Goal: Navigation & Orientation: Go to known website

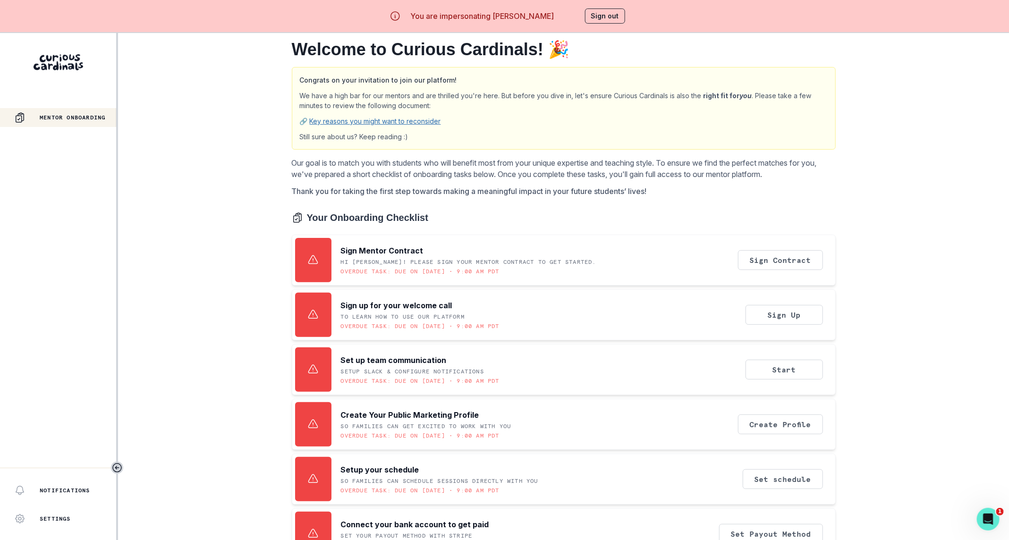
scroll to position [43, 0]
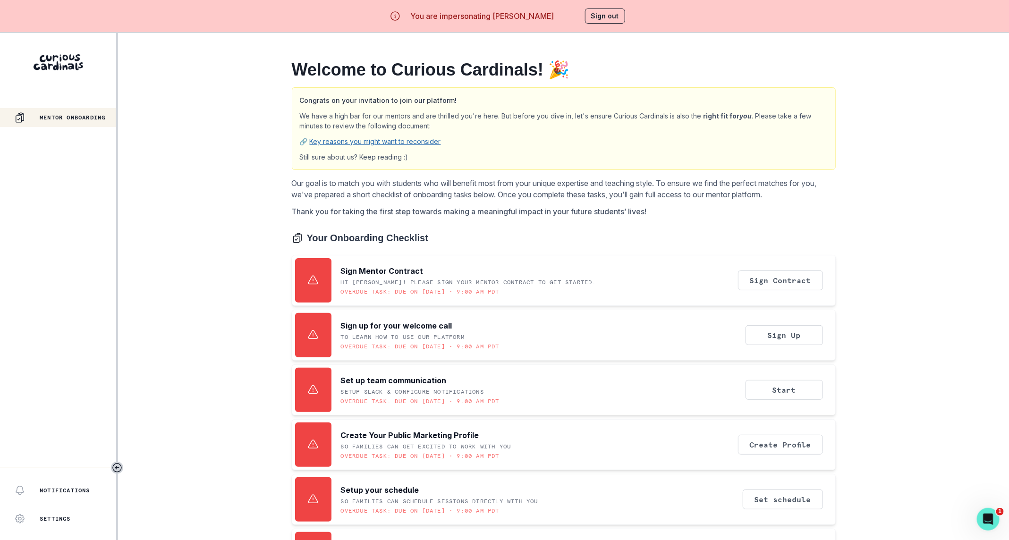
click at [604, 17] on button "Sign out" at bounding box center [605, 16] width 40 height 15
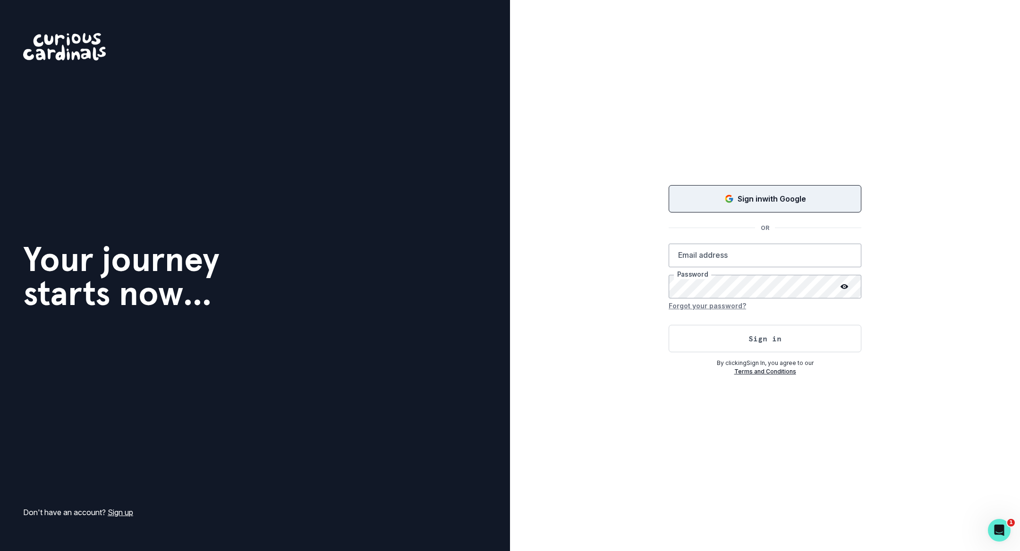
click at [849, 203] on div "Sign in with Google" at bounding box center [765, 198] width 169 height 11
